Goal: Communication & Community: Ask a question

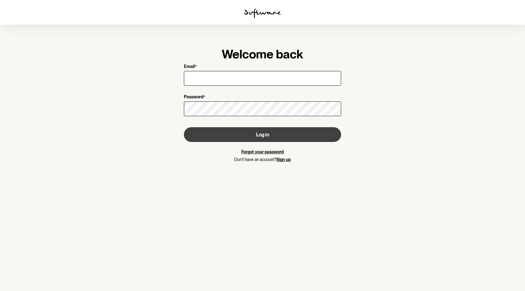
type input "inthemist@gmail.com"
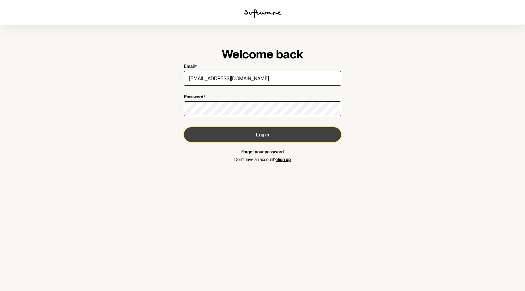
click at [263, 133] on button "Log in" at bounding box center [262, 134] width 157 height 15
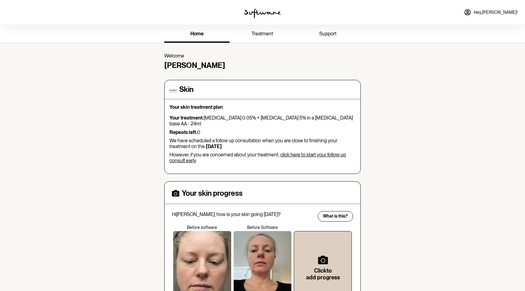
click at [257, 33] on span "treatment" at bounding box center [263, 34] width 22 height 6
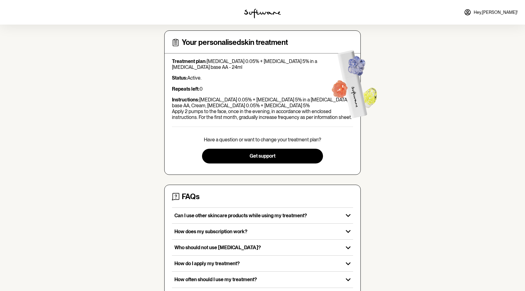
scroll to position [31, 0]
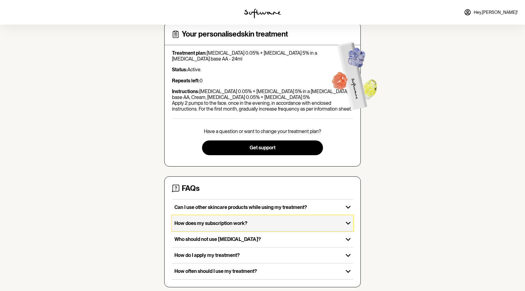
click at [338, 215] on div "How does my subscription work?" at bounding box center [257, 223] width 171 height 16
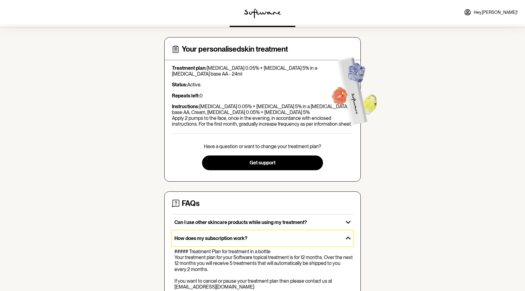
scroll to position [0, 0]
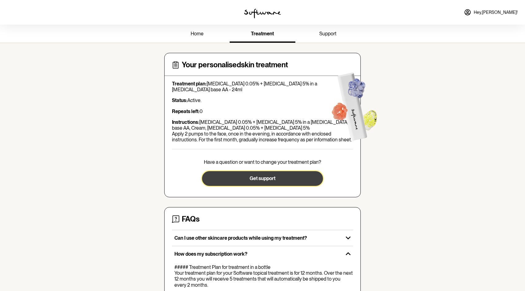
click at [261, 176] on button "Get support" at bounding box center [262, 178] width 121 height 15
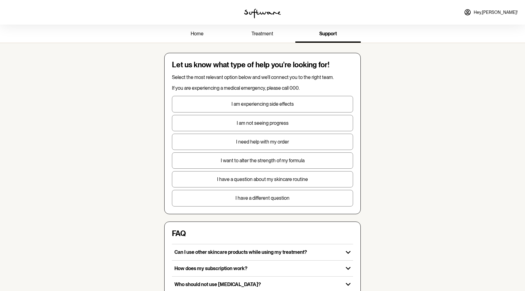
click at [290, 144] on p "I need help with my order" at bounding box center [262, 142] width 181 height 6
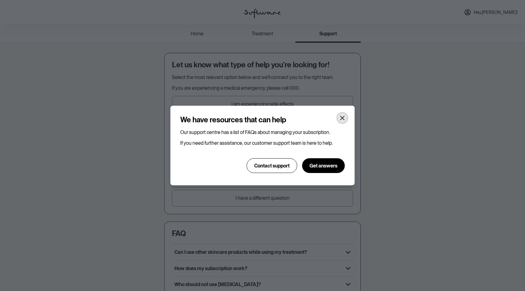
click at [343, 116] on icon "Close" at bounding box center [342, 118] width 5 height 5
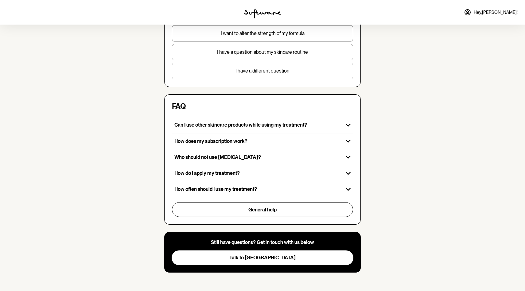
scroll to position [128, 0]
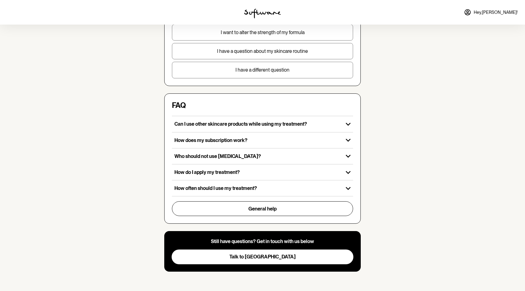
click at [274, 69] on p "I have a different question" at bounding box center [262, 70] width 181 height 6
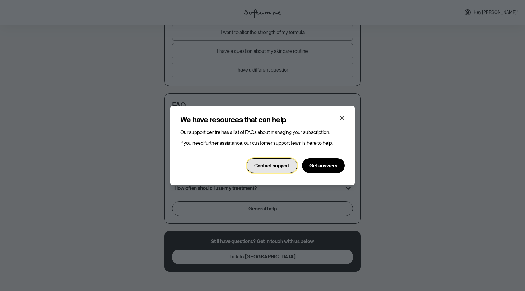
click at [258, 160] on button "Contact support" at bounding box center [272, 165] width 51 height 15
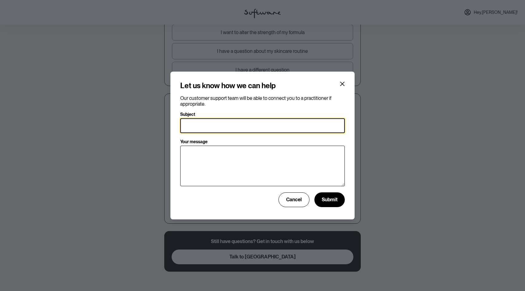
click at [237, 127] on input "Subject" at bounding box center [262, 125] width 165 height 15
type input "I would like to pause for two months"
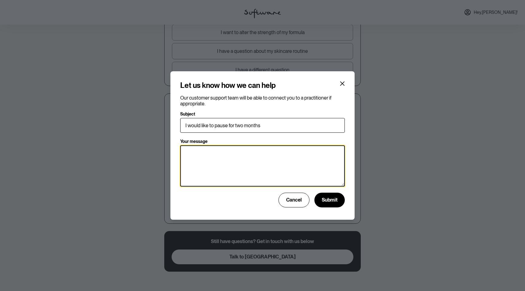
click at [215, 159] on textarea "Your message" at bounding box center [262, 165] width 165 height 41
type textarea "I would like to pause for two months of deliveries please"
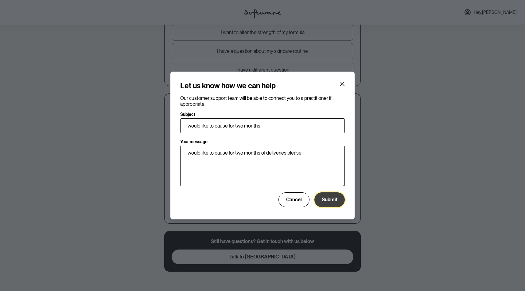
click at [327, 202] on span "Submit" at bounding box center [330, 200] width 16 height 6
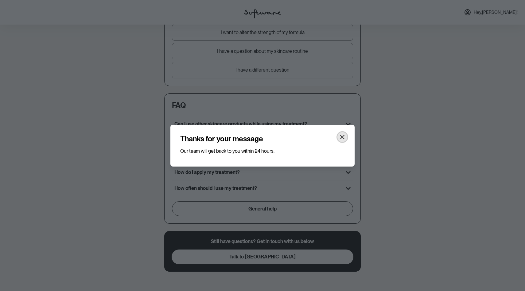
click at [342, 136] on icon "Close" at bounding box center [342, 137] width 4 height 4
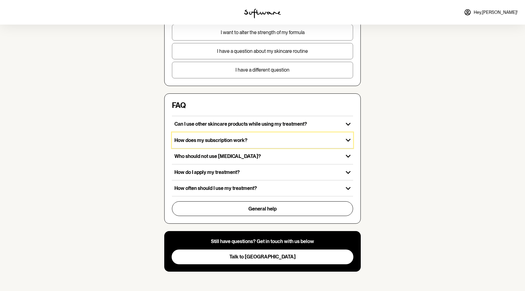
drag, startPoint x: 342, startPoint y: 136, endPoint x: 78, endPoint y: -1, distance: 297.6
